Goal: Transaction & Acquisition: Purchase product/service

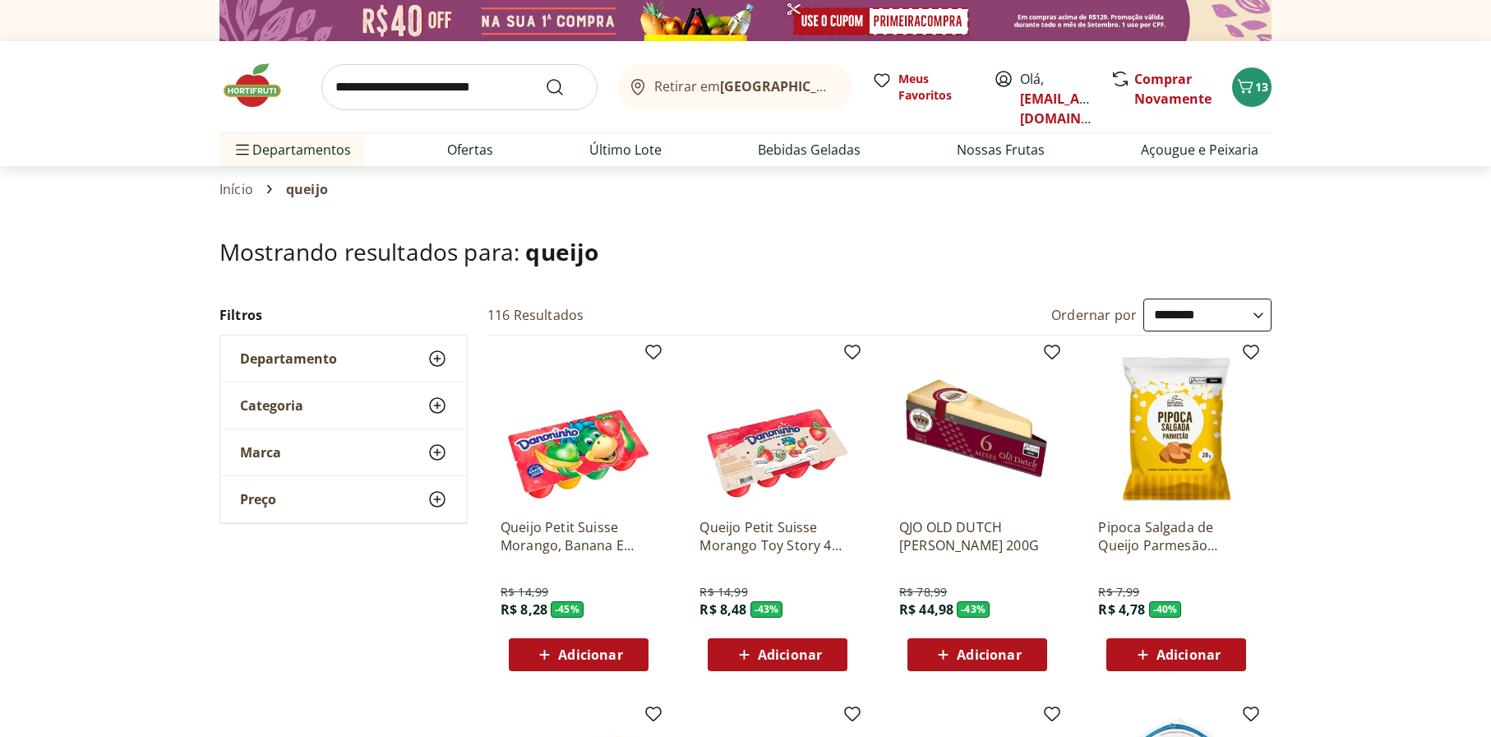
select select "**********"
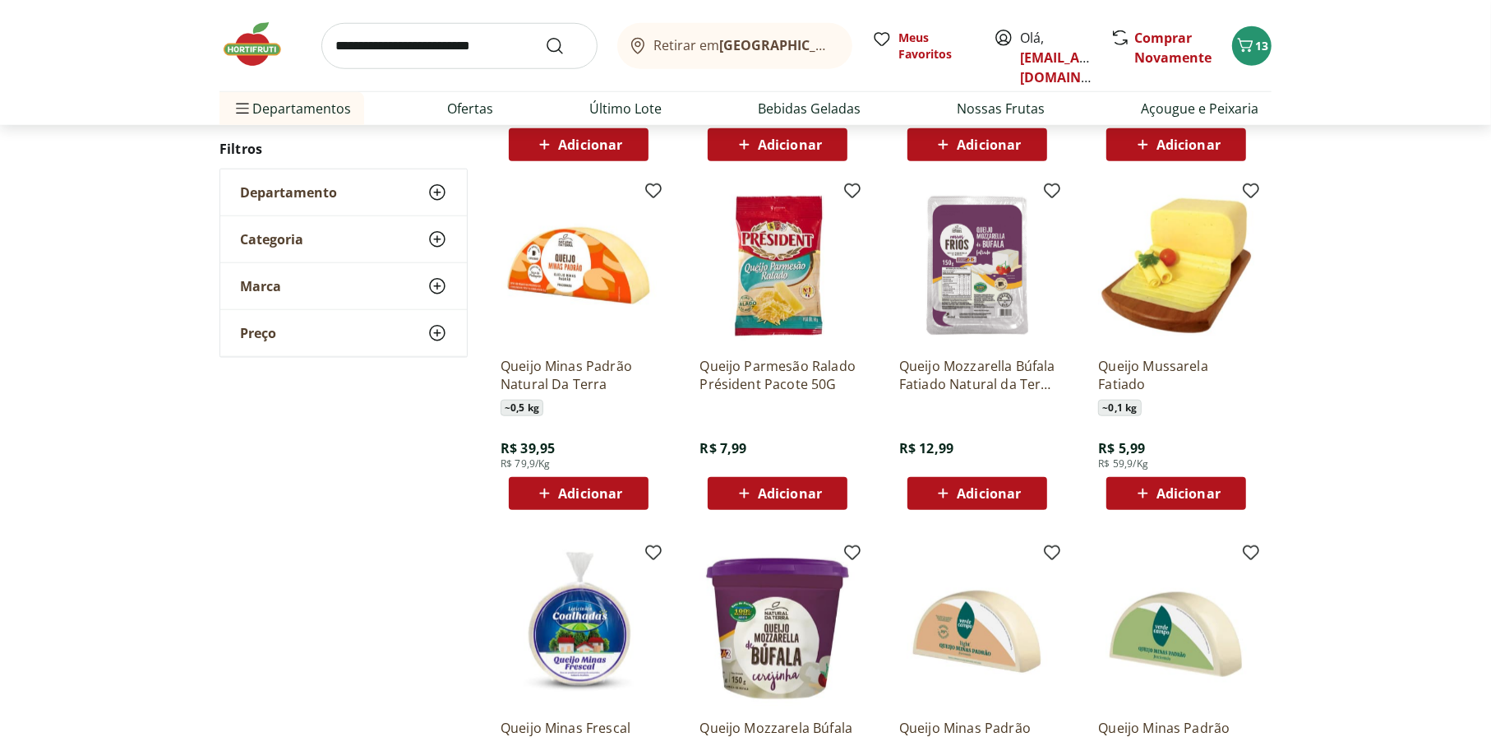
scroll to position [1233, 0]
click at [988, 504] on div "Adicionar" at bounding box center [977, 493] width 113 height 30
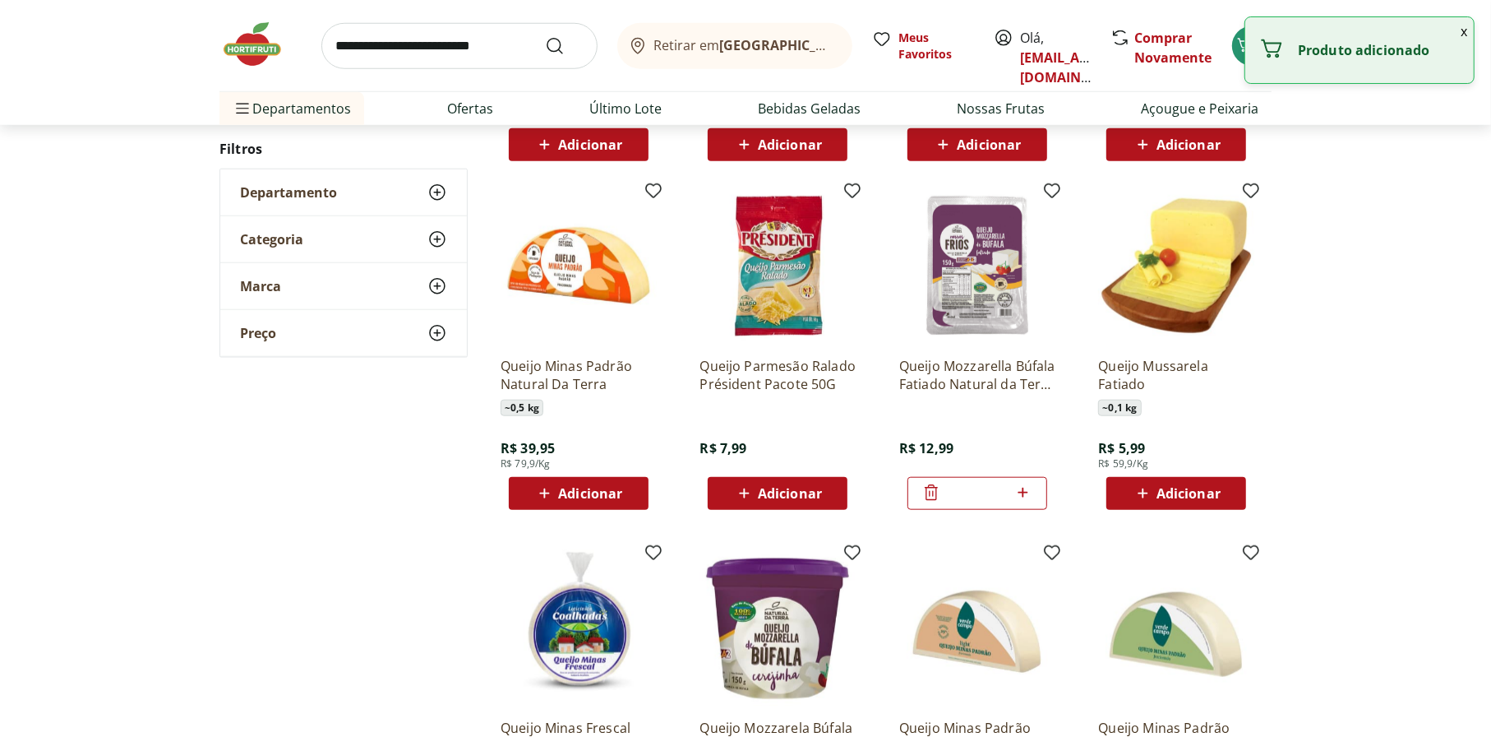
click at [1459, 34] on button "x" at bounding box center [1464, 31] width 20 height 28
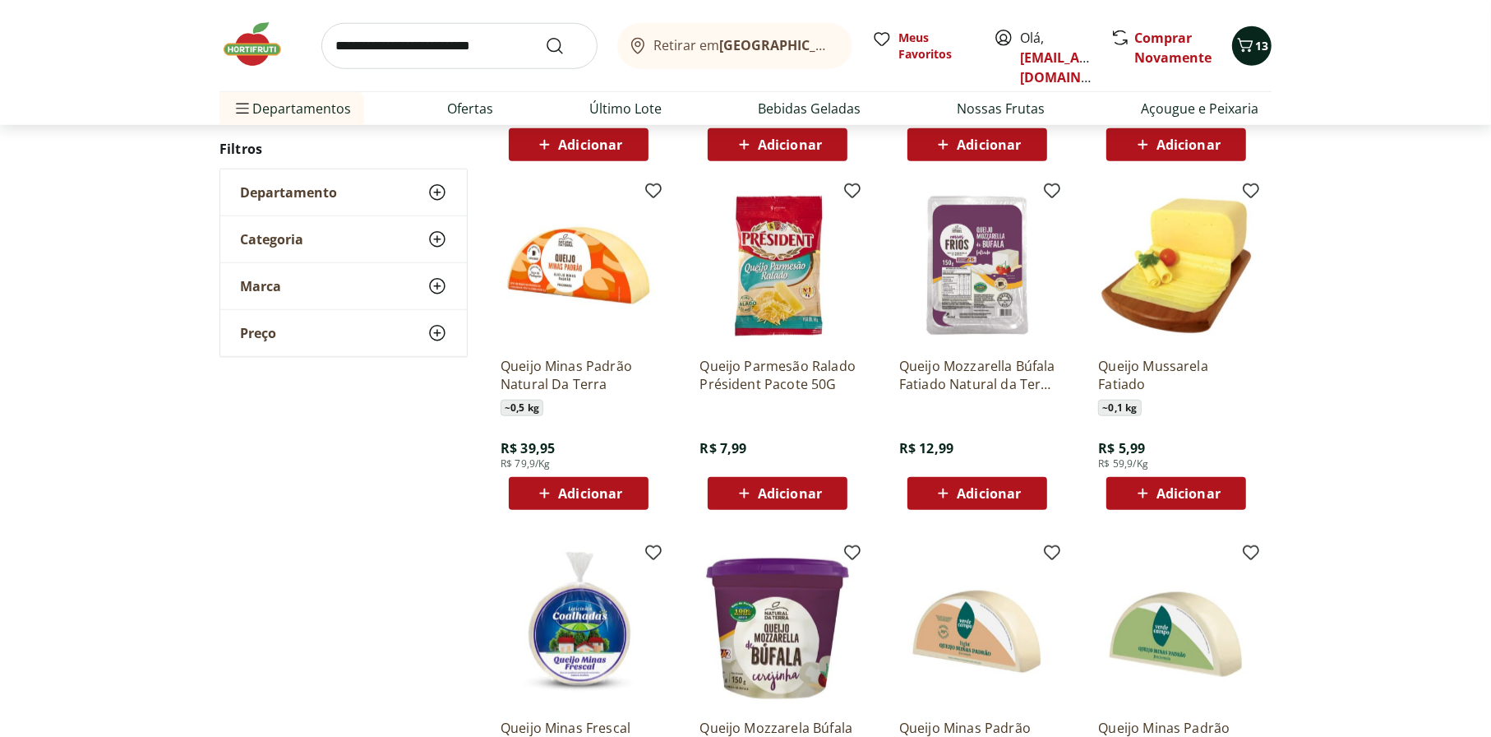
click at [1268, 54] on div "Retirar em Rio de Janeiro/RJ Meus Favoritos Olá, marcelledemirandapinho@gmail.c…" at bounding box center [745, 45] width 1052 height 91
click at [1252, 49] on icon "Carrinho" at bounding box center [1246, 45] width 20 height 20
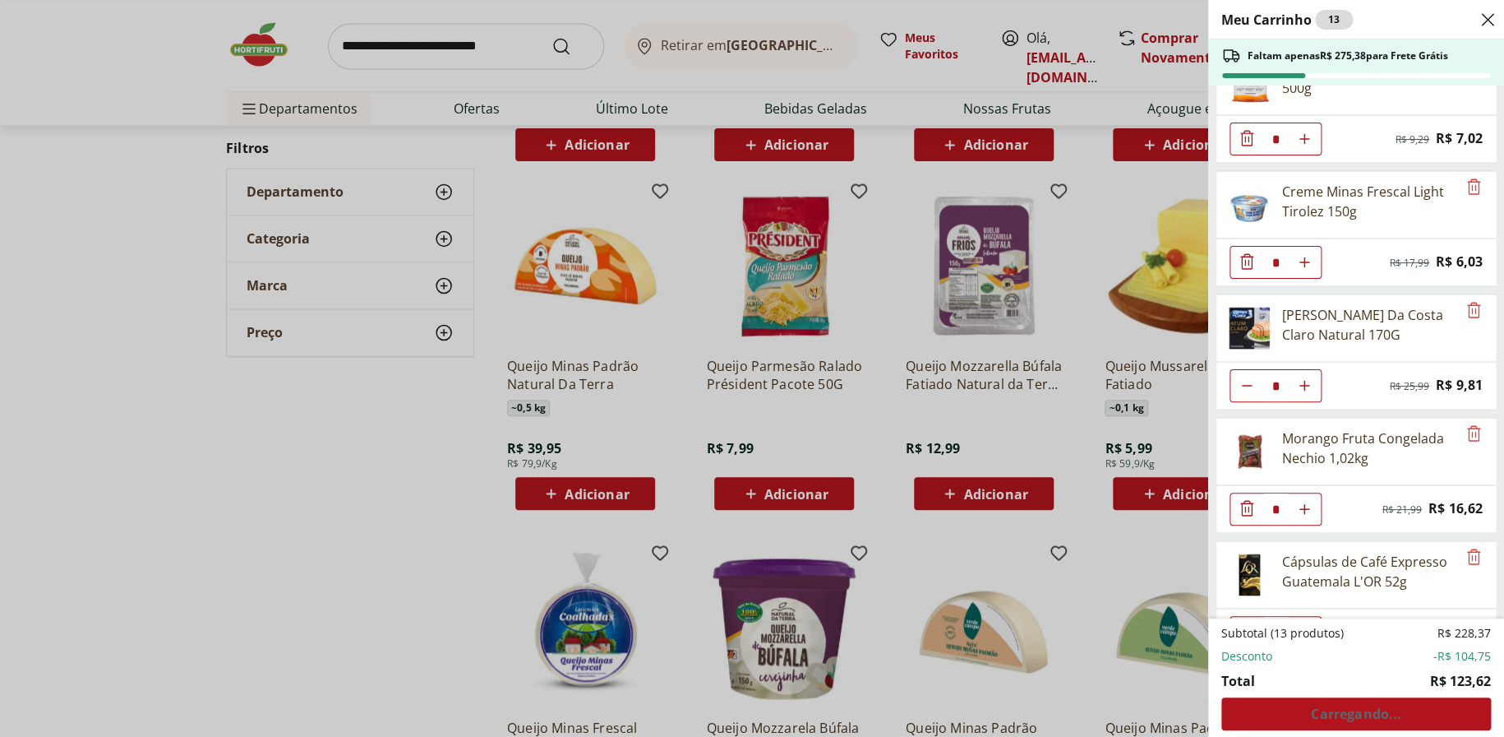
scroll to position [580, 0]
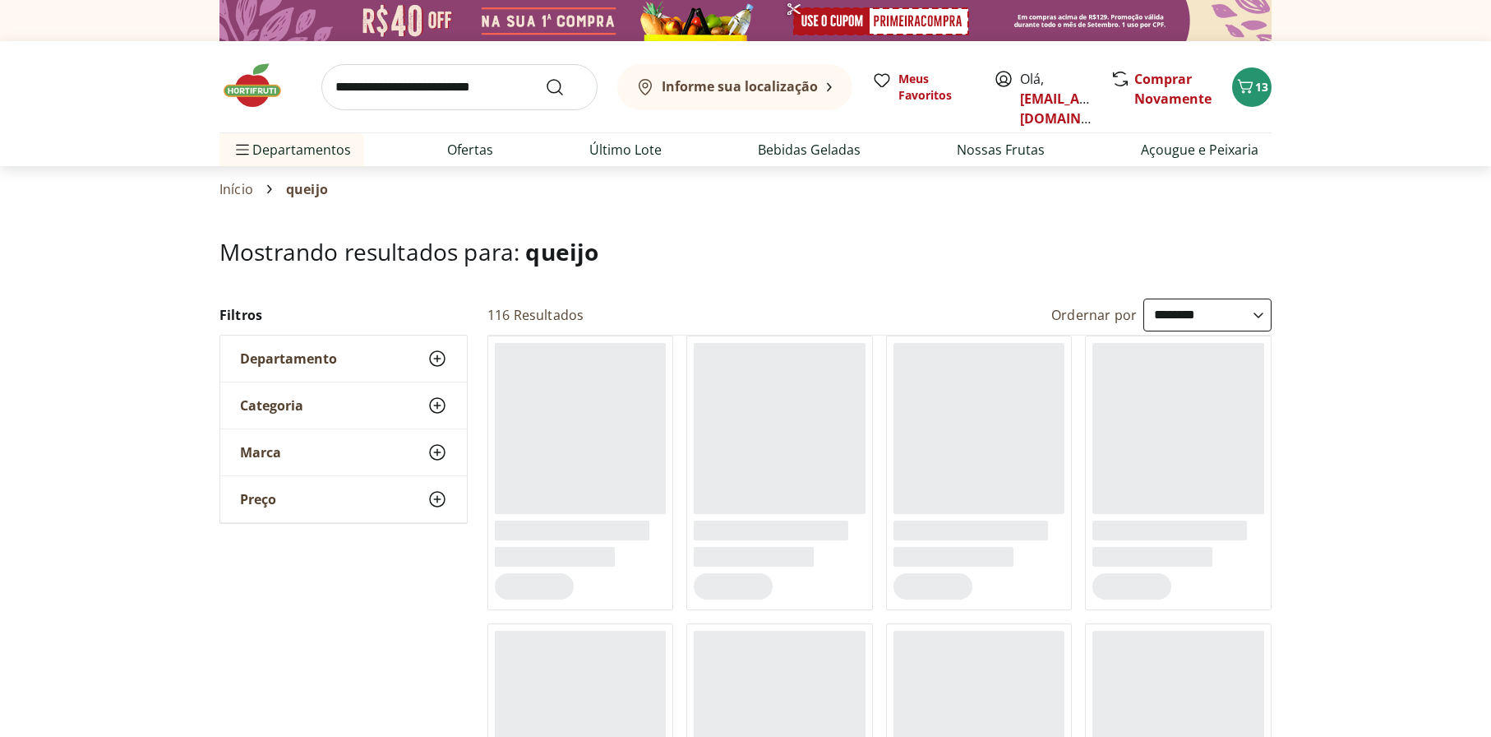
select select "**********"
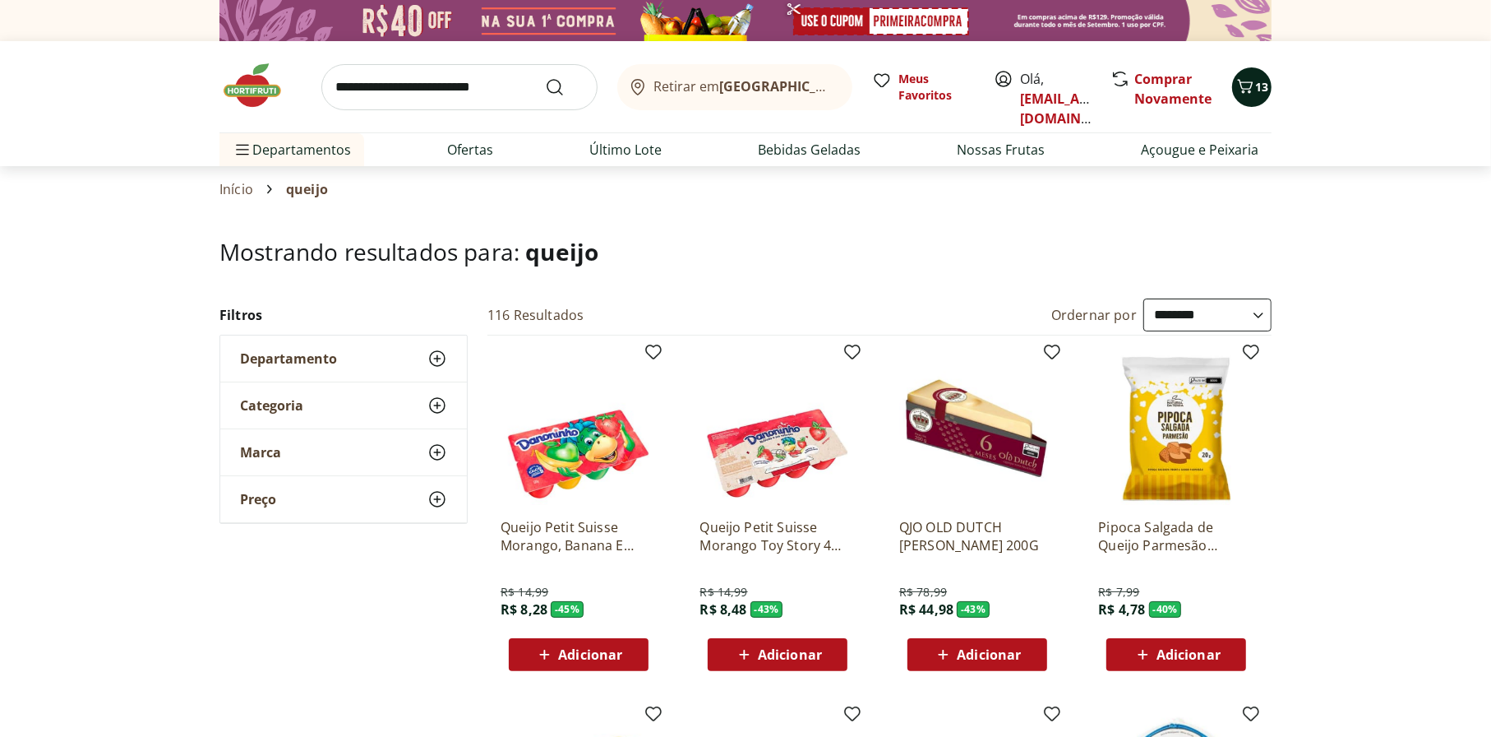
click at [1255, 102] on button "13" at bounding box center [1251, 86] width 39 height 39
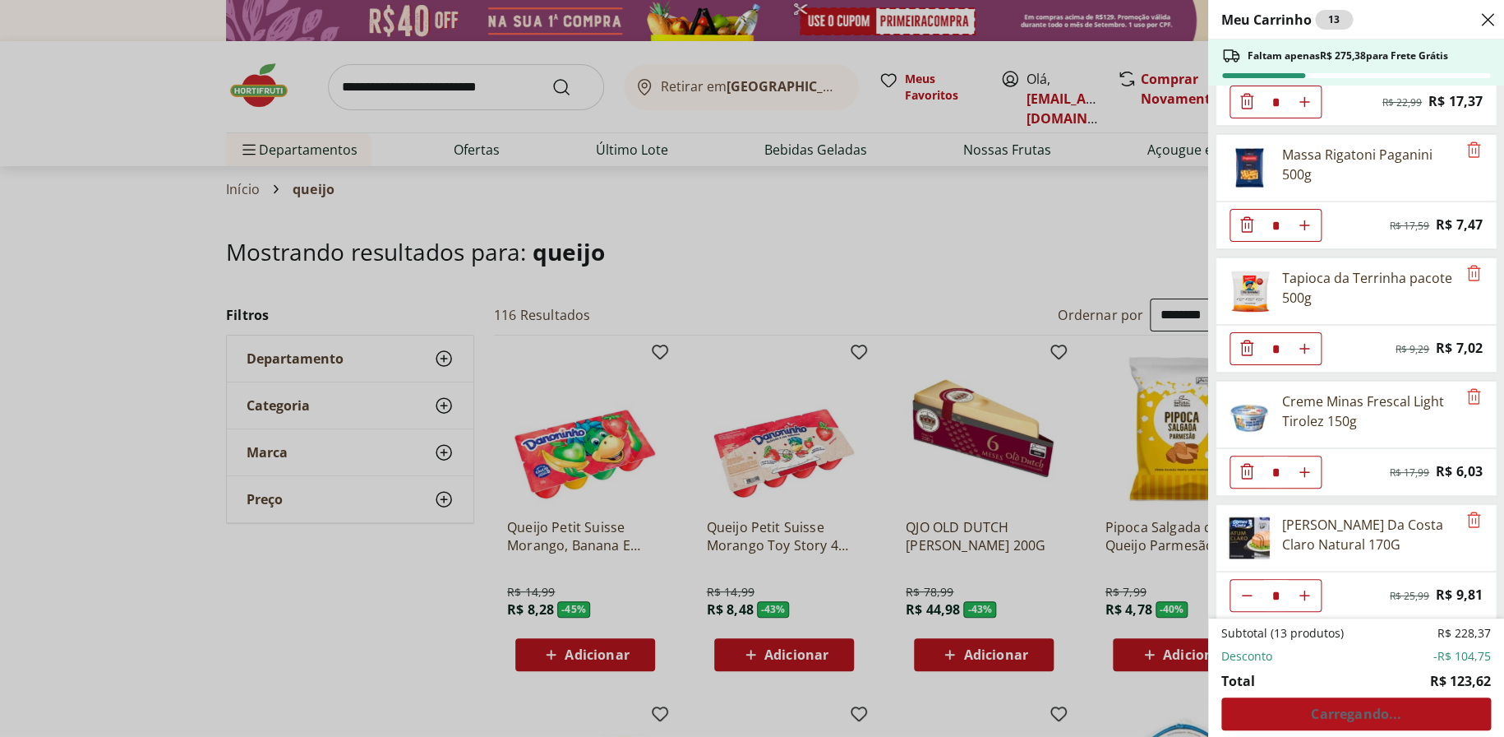
scroll to position [580, 0]
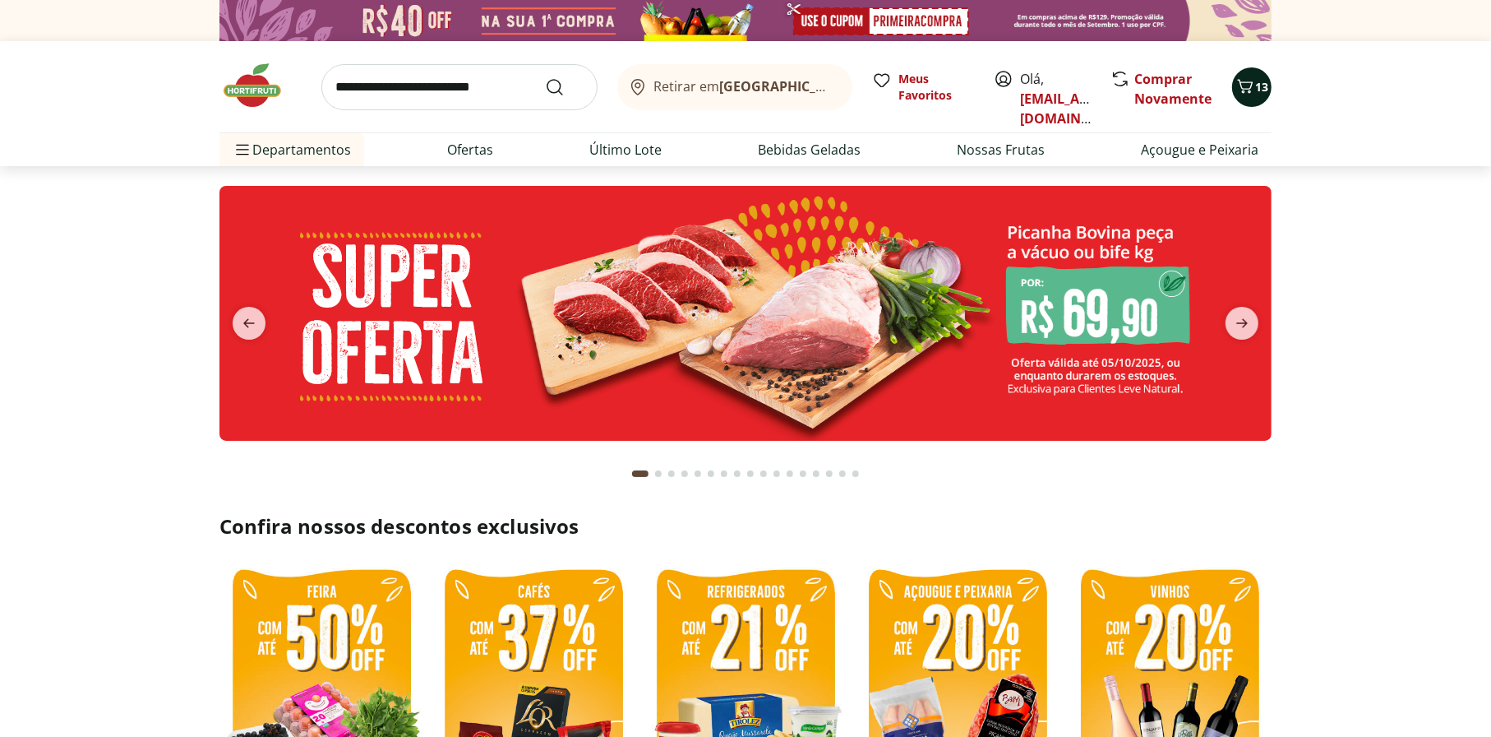
click at [1249, 90] on icon "Carrinho" at bounding box center [1246, 86] width 16 height 14
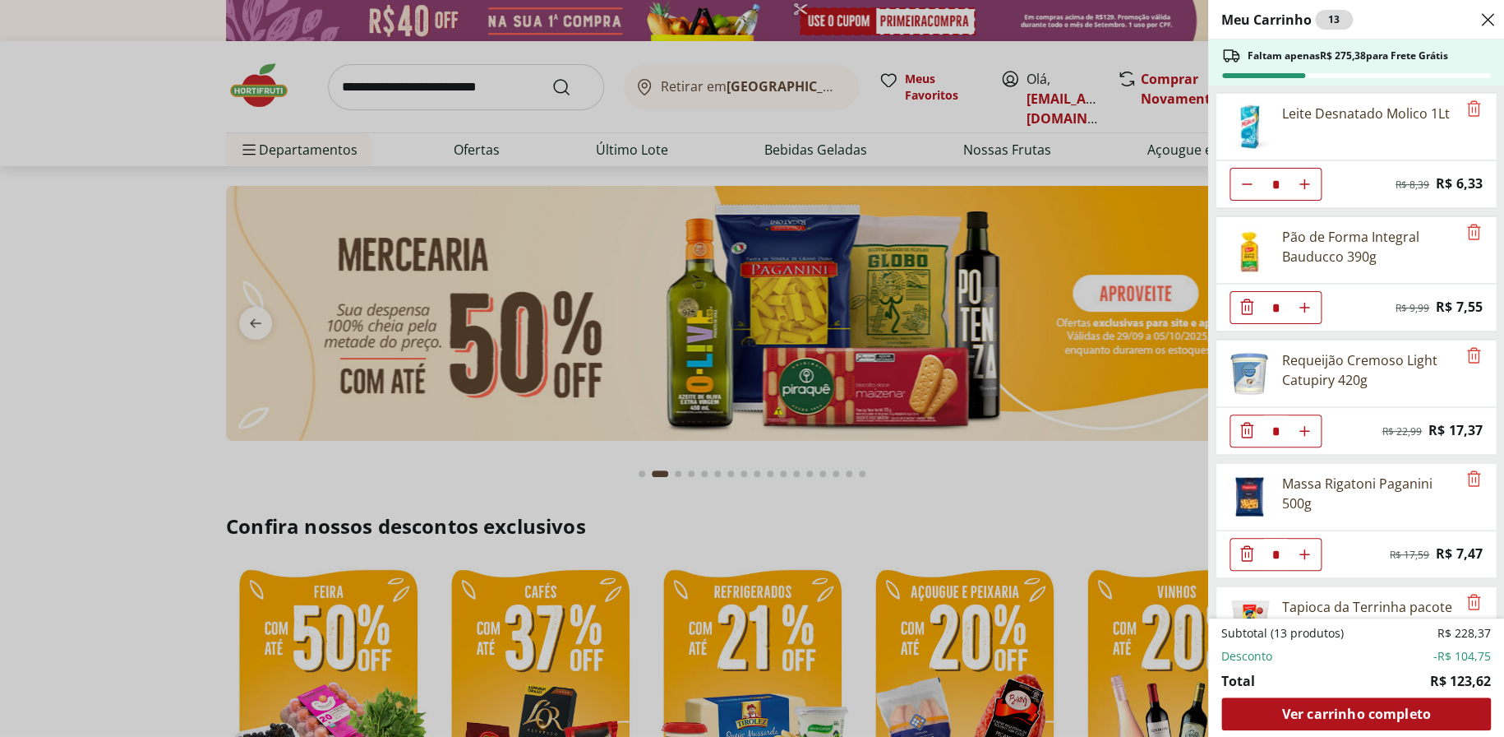
click at [645, 302] on div "Meu Carrinho 13 Faltam apenas R$ 275,38 para Frete Grátis Leite Desnatado Molic…" at bounding box center [752, 368] width 1504 height 737
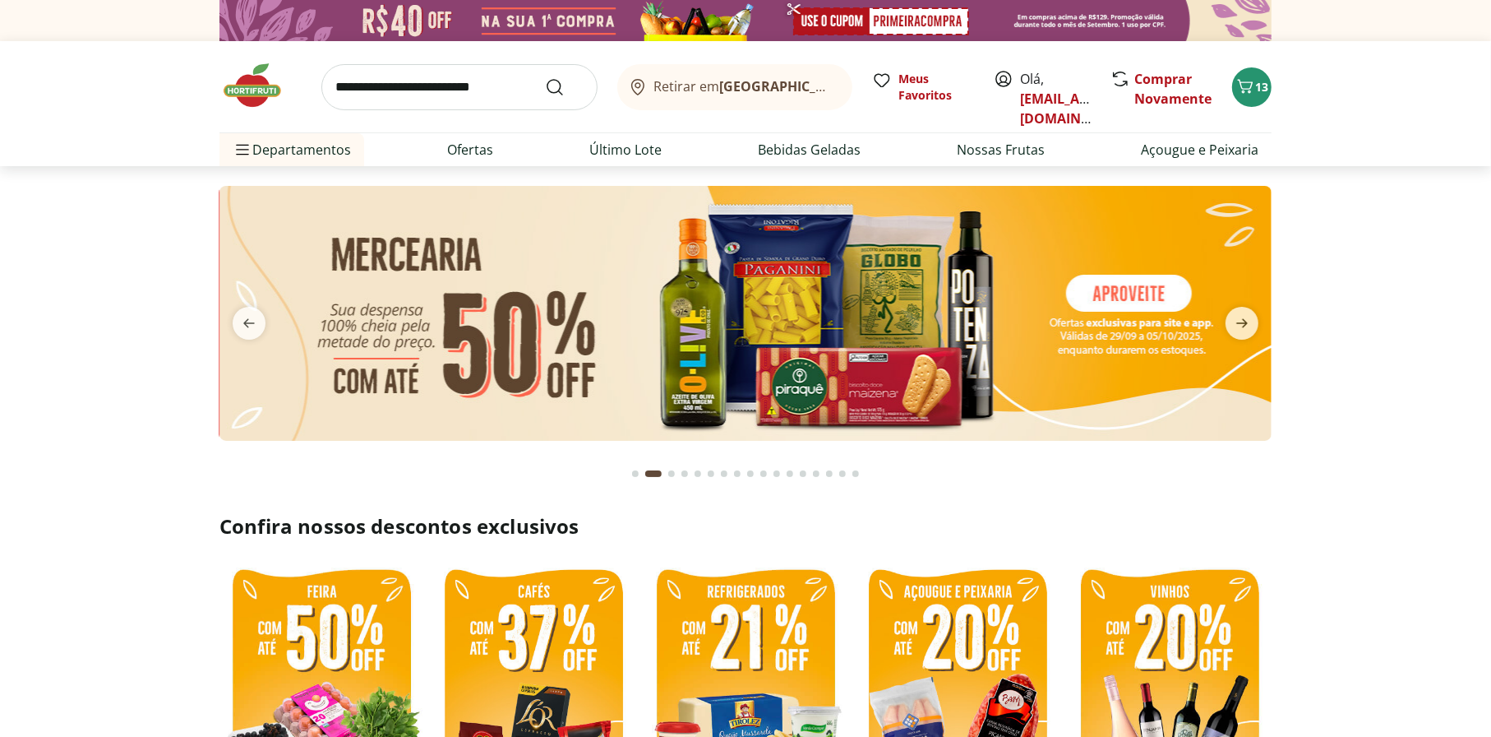
click at [436, 79] on input "search" at bounding box center [459, 87] width 276 height 46
type input "******"
click at [545, 77] on button "Submit Search" at bounding box center [564, 87] width 39 height 20
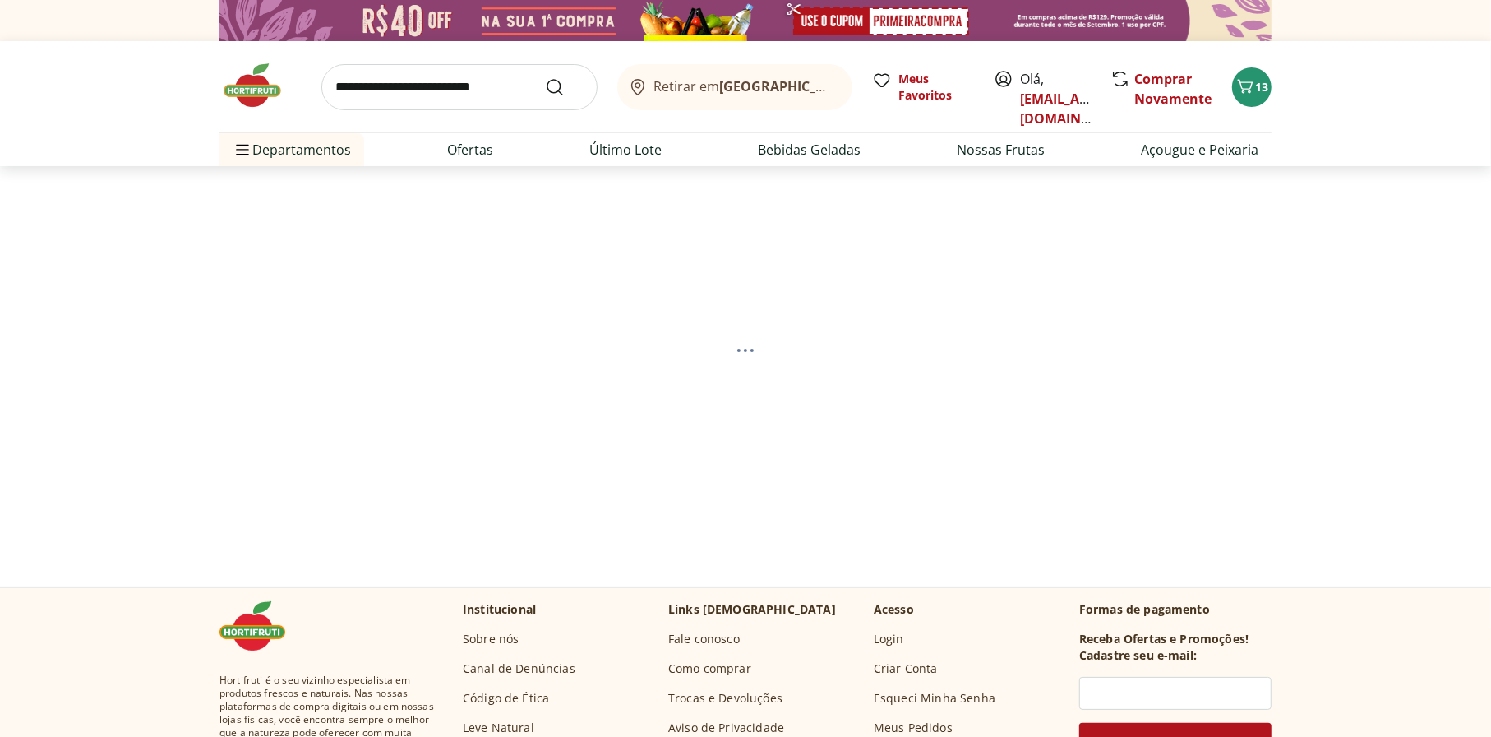
select select "**********"
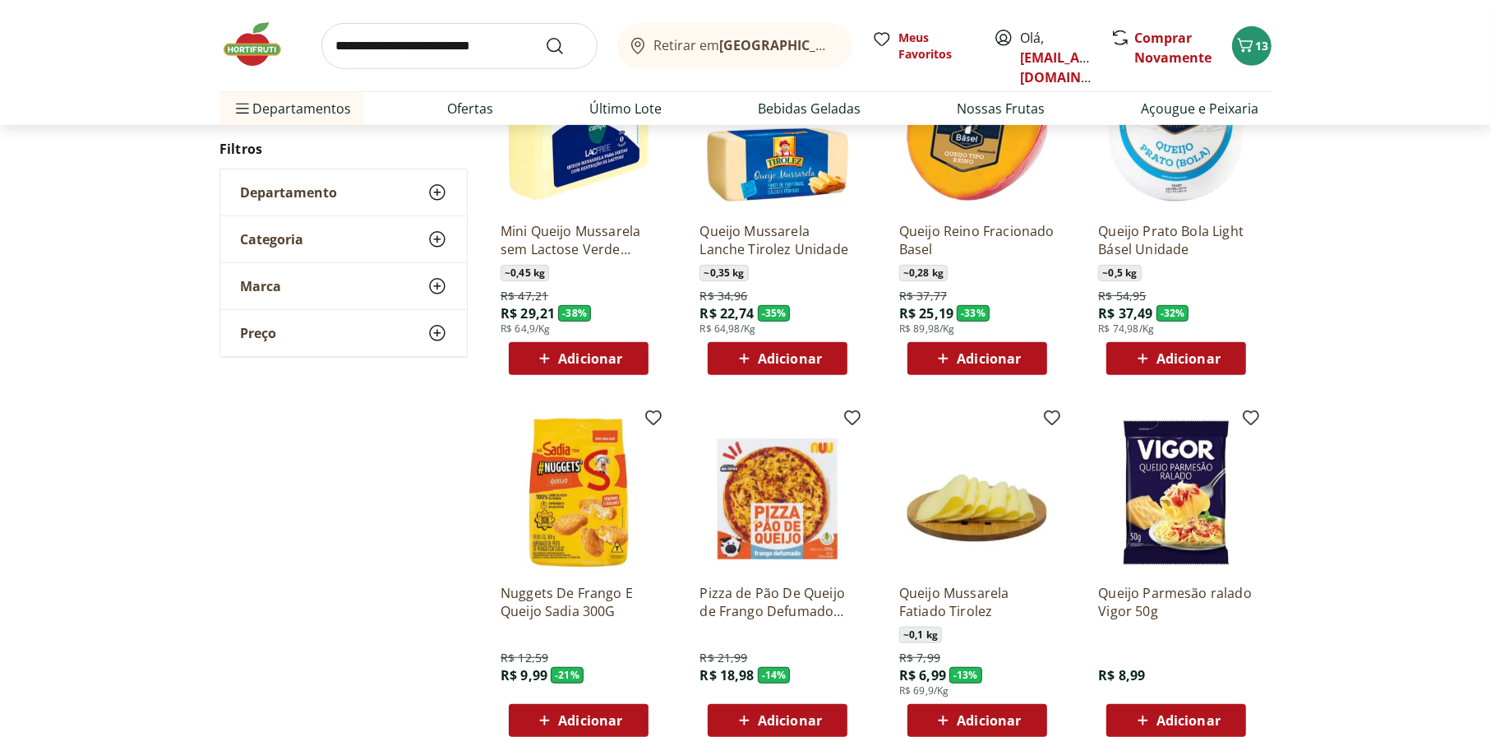
scroll to position [740, 0]
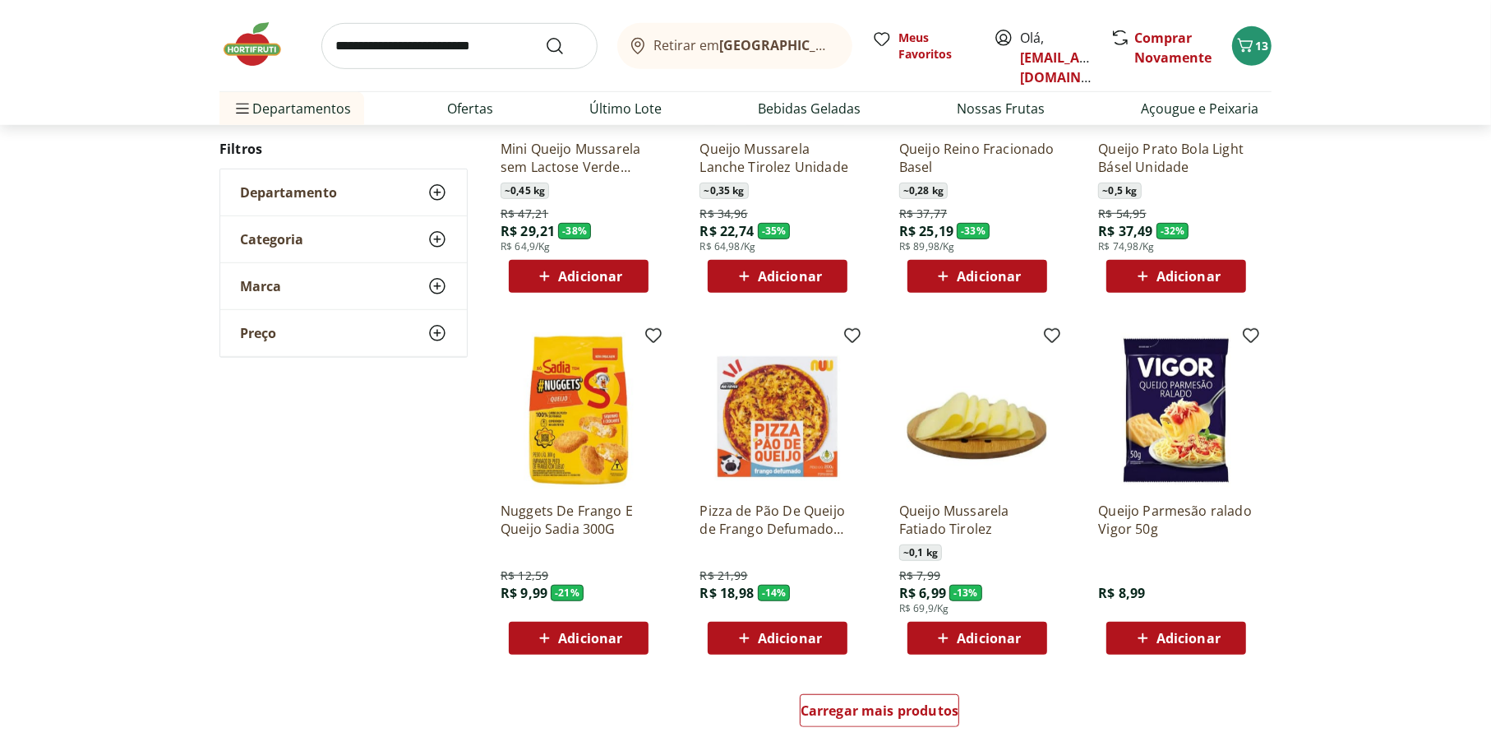
click at [788, 513] on p "Pizza de Pão De Queijo de Frango Defumado Nuu 190g" at bounding box center [778, 519] width 156 height 36
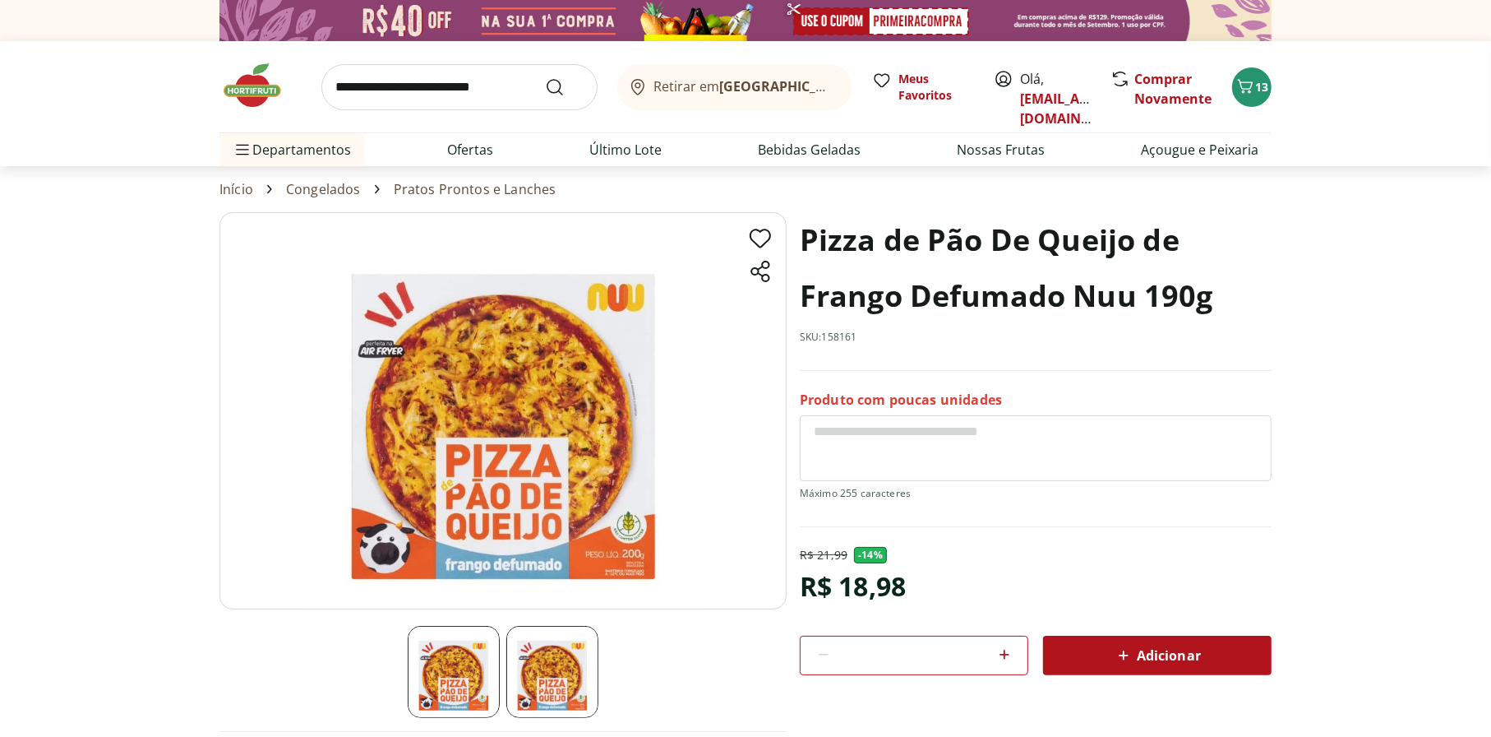
click at [1004, 646] on icon at bounding box center [1005, 654] width 20 height 20
type input "*"
click at [1201, 655] on div "Adicionar" at bounding box center [1157, 655] width 202 height 30
click at [1249, 85] on icon "Carrinho" at bounding box center [1246, 86] width 20 height 20
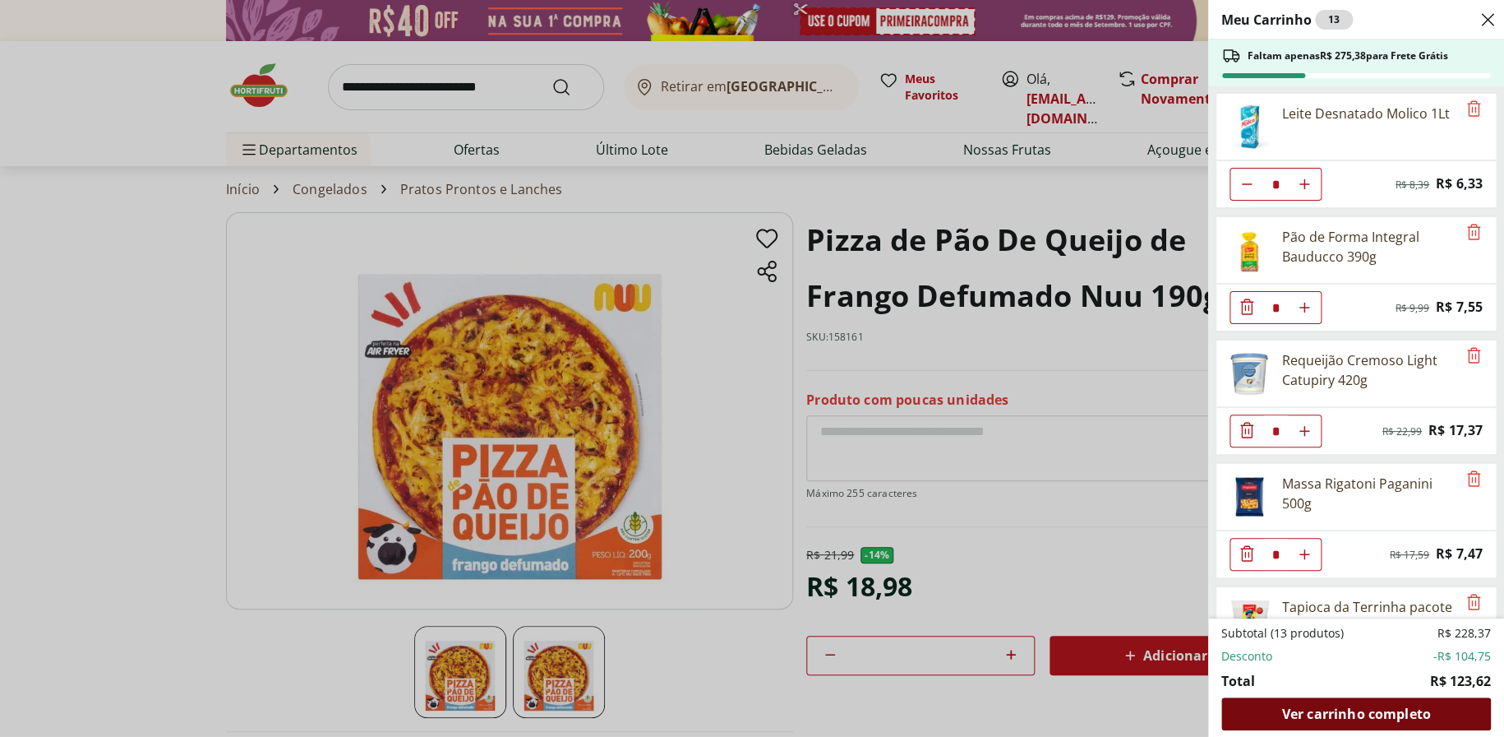
click at [1356, 711] on span "Ver carrinho completo" at bounding box center [1356, 713] width 149 height 13
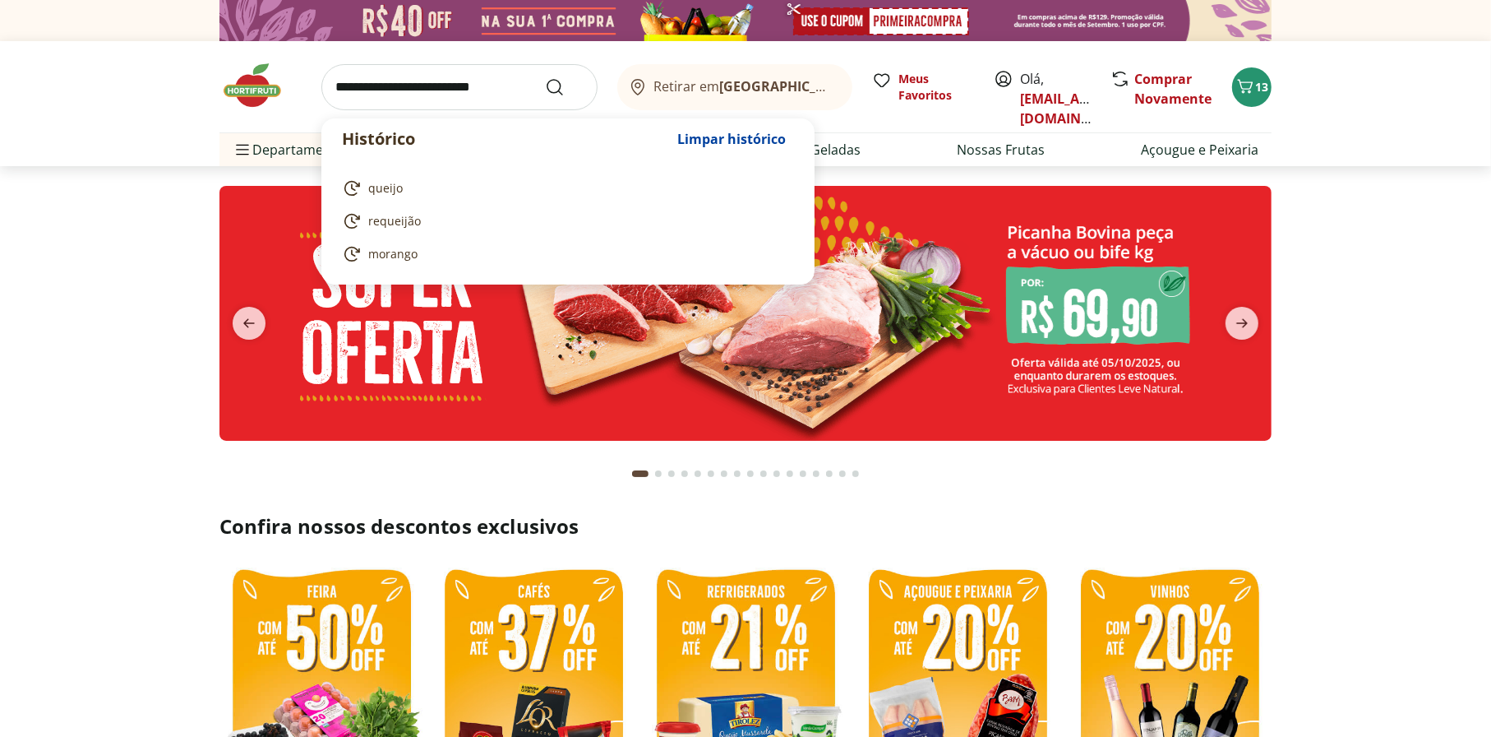
click at [492, 90] on input "search" at bounding box center [459, 87] width 276 height 46
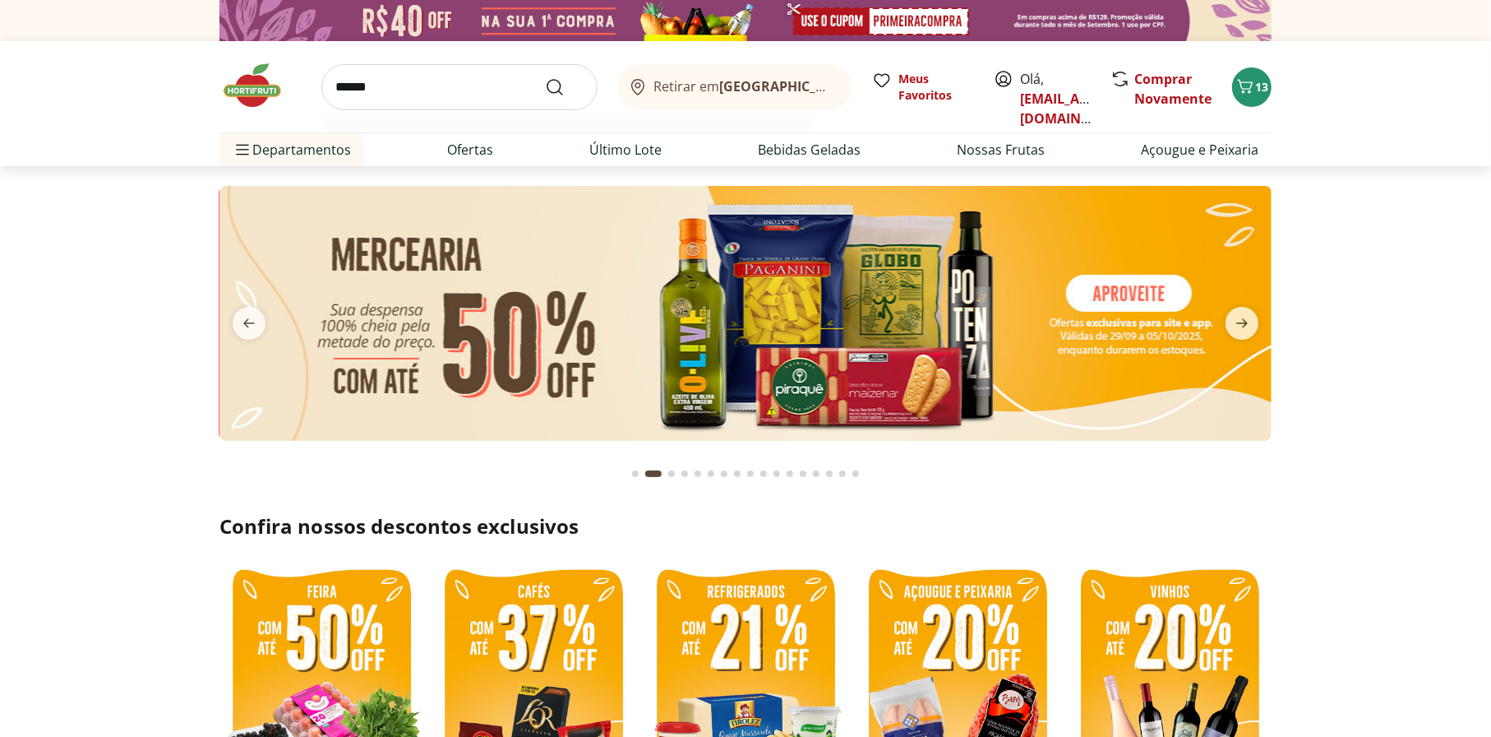
type input "******"
click at [545, 77] on button "Submit Search" at bounding box center [564, 87] width 39 height 20
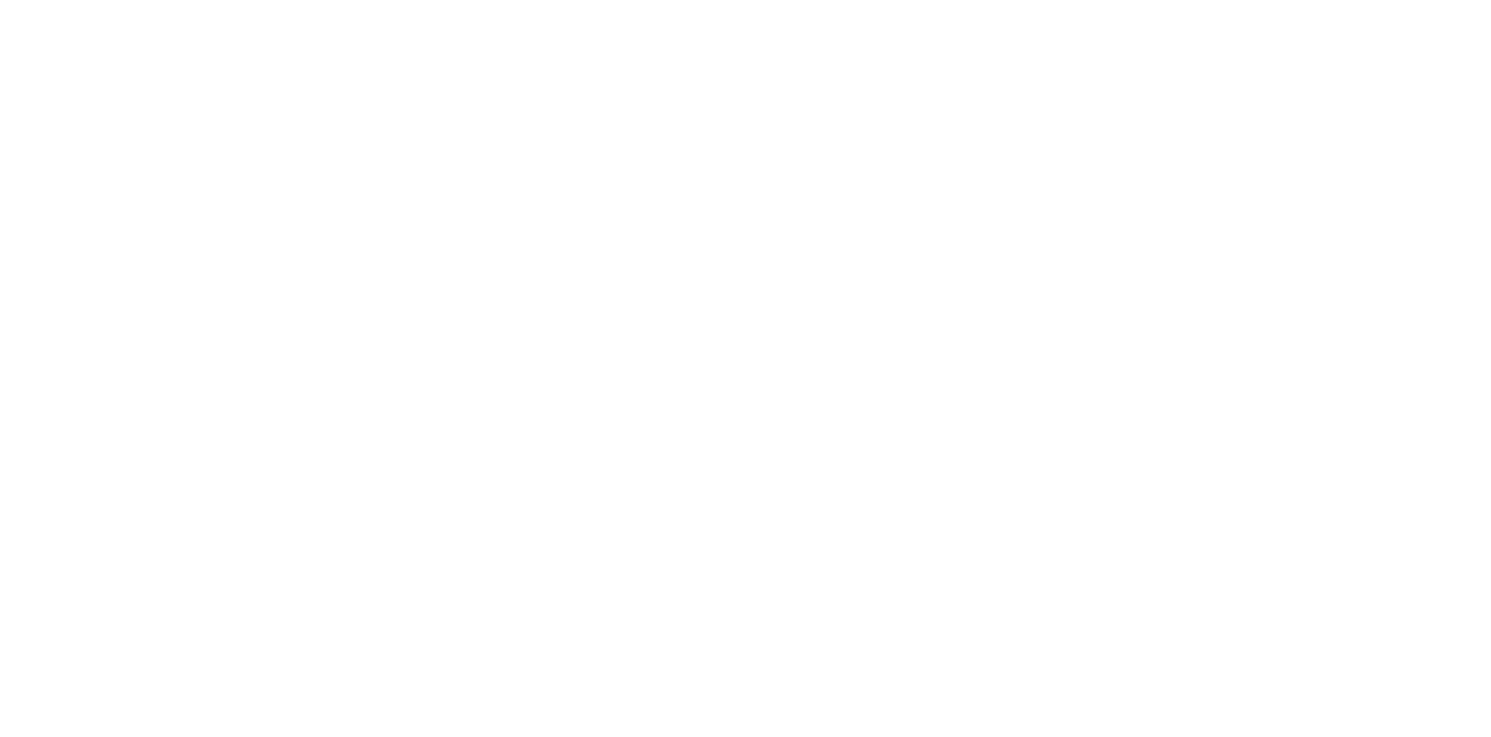
select select "**********"
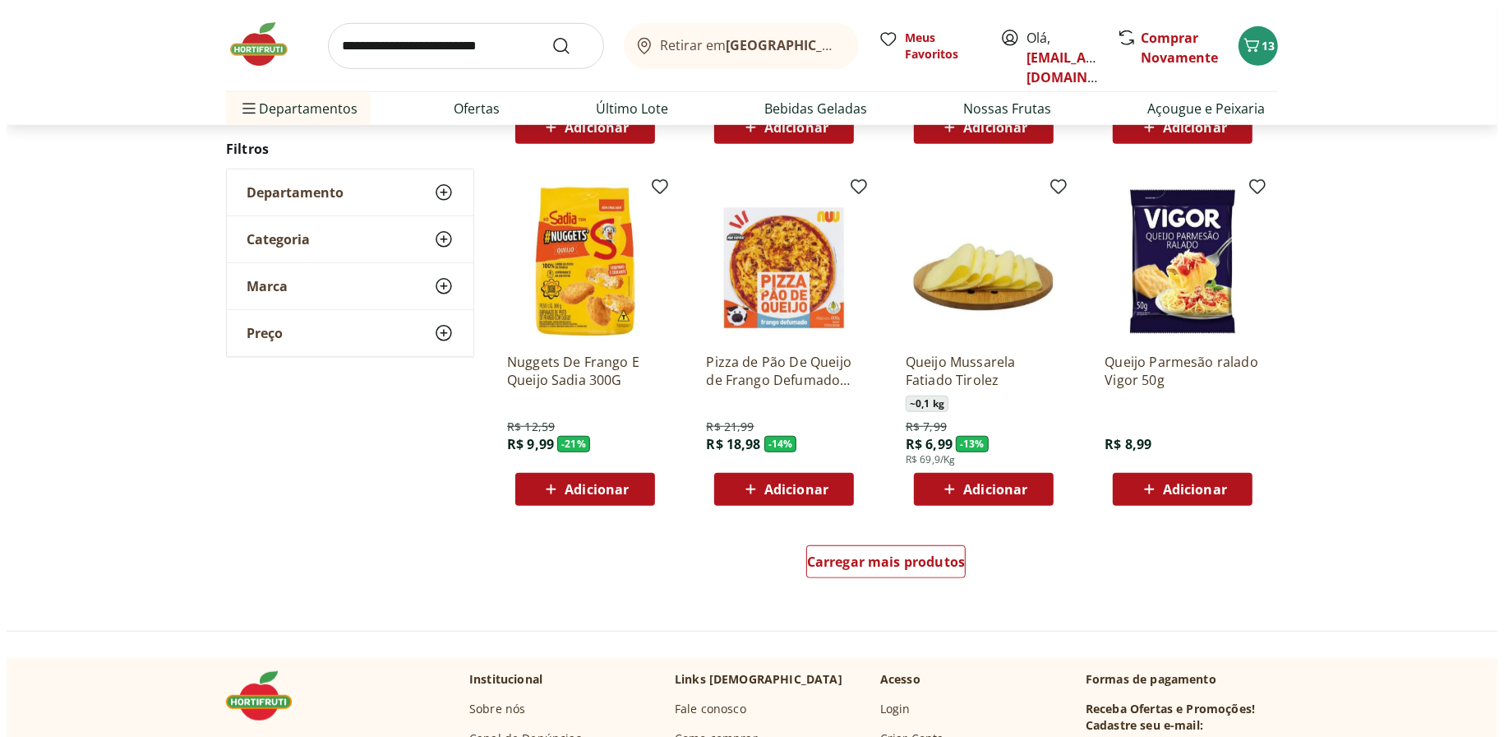
scroll to position [904, 0]
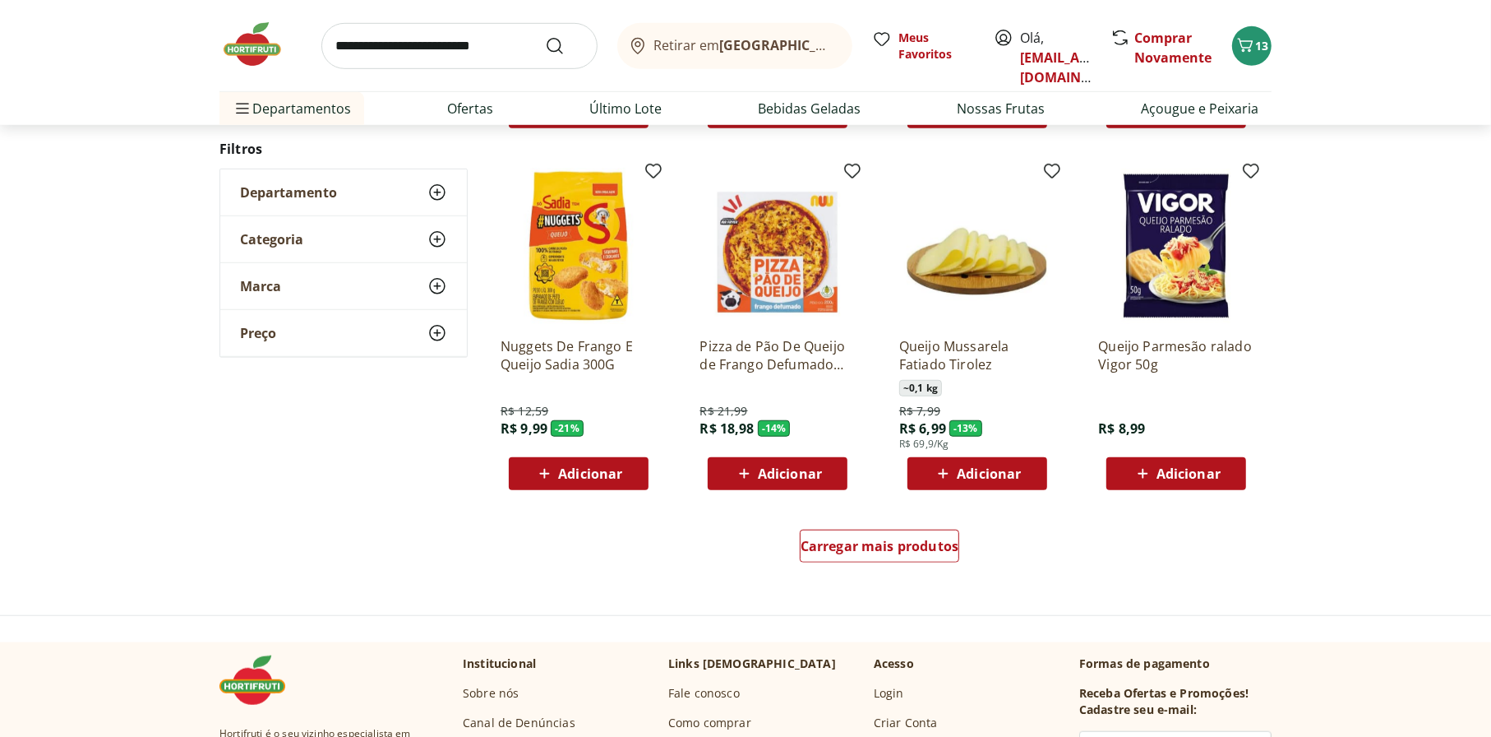
click at [803, 473] on span "Adicionar" at bounding box center [790, 473] width 64 height 13
click at [1260, 50] on span "13" at bounding box center [1261, 46] width 13 height 16
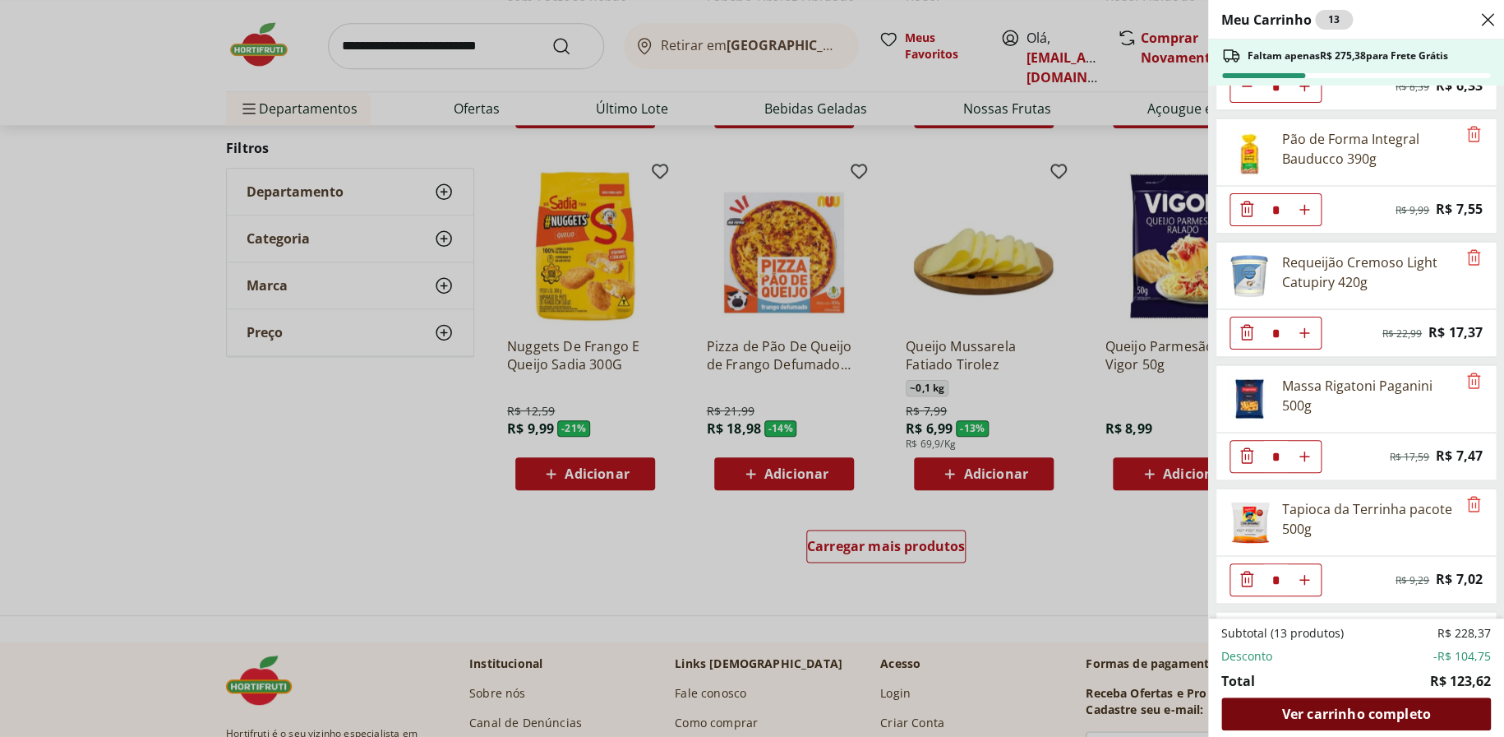
scroll to position [87, 0]
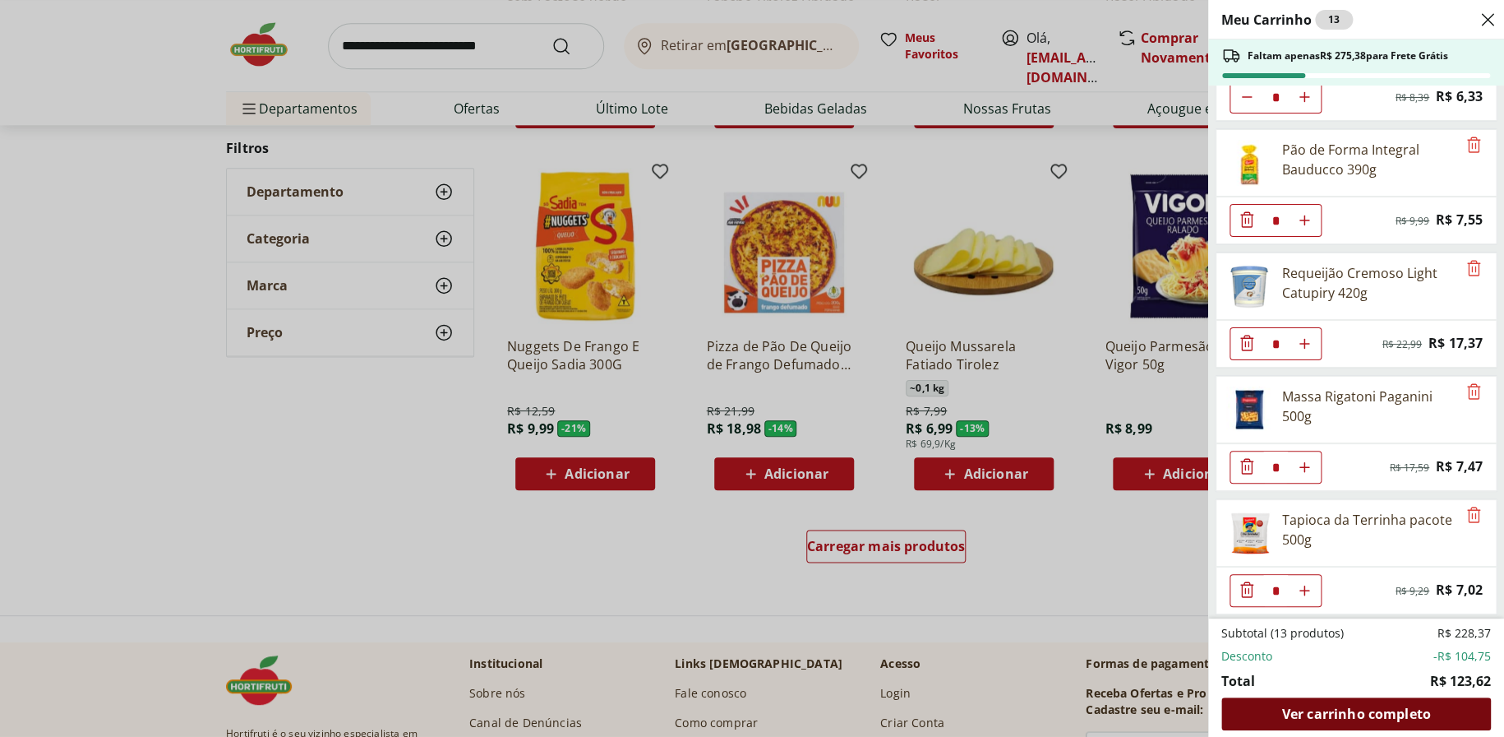
click at [1406, 718] on span "Ver carrinho completo" at bounding box center [1356, 713] width 149 height 13
